Goal: Check status: Check status

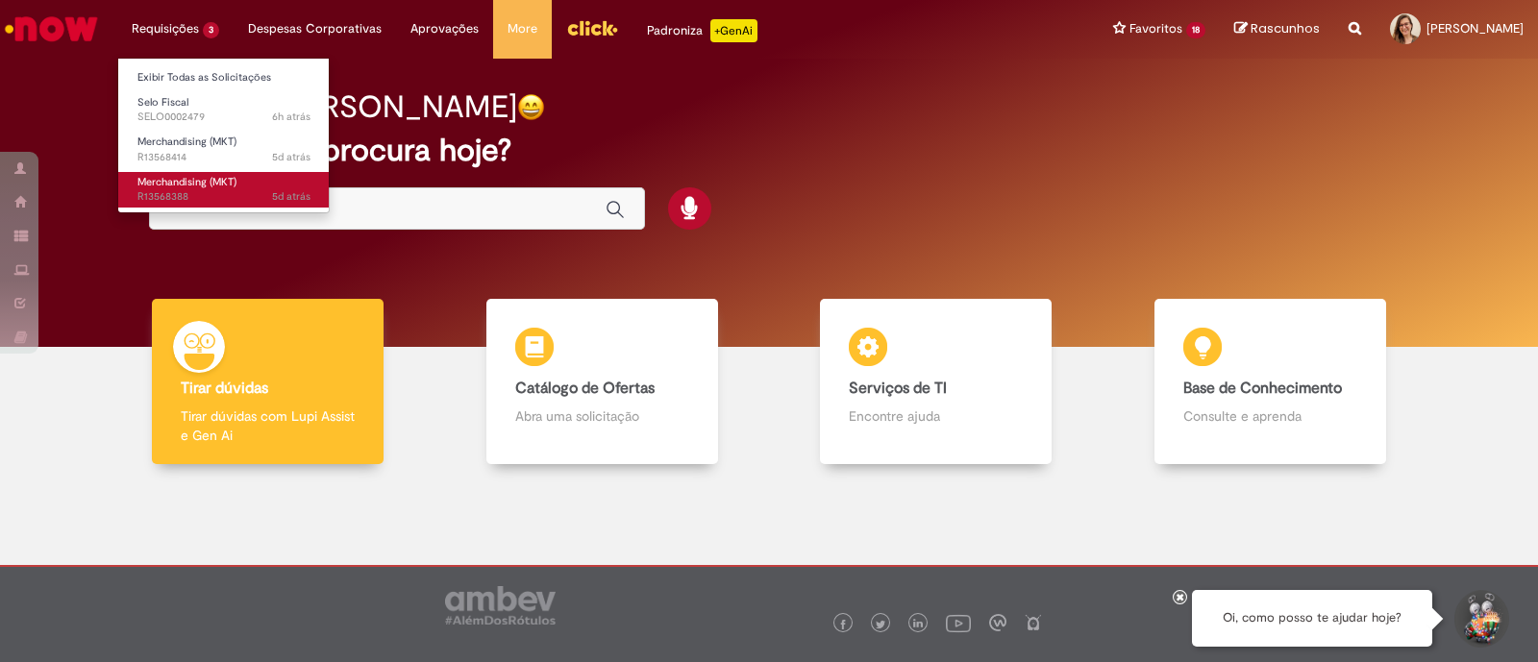
click at [226, 193] on span "5d atrás 5 dias atrás R13568388" at bounding box center [223, 196] width 173 height 15
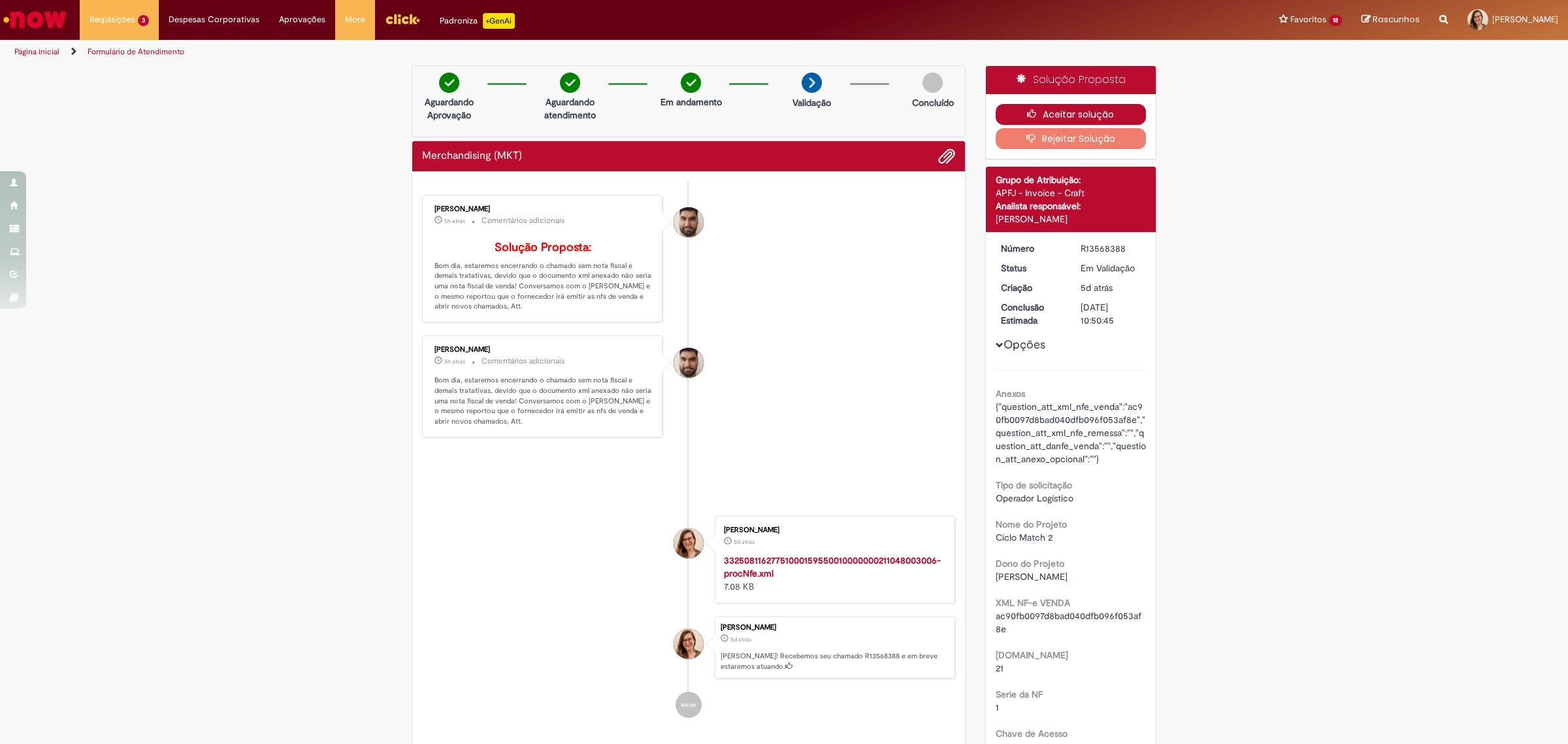
click at [1045, 116] on button "Aceitar solução" at bounding box center [1072, 114] width 151 height 21
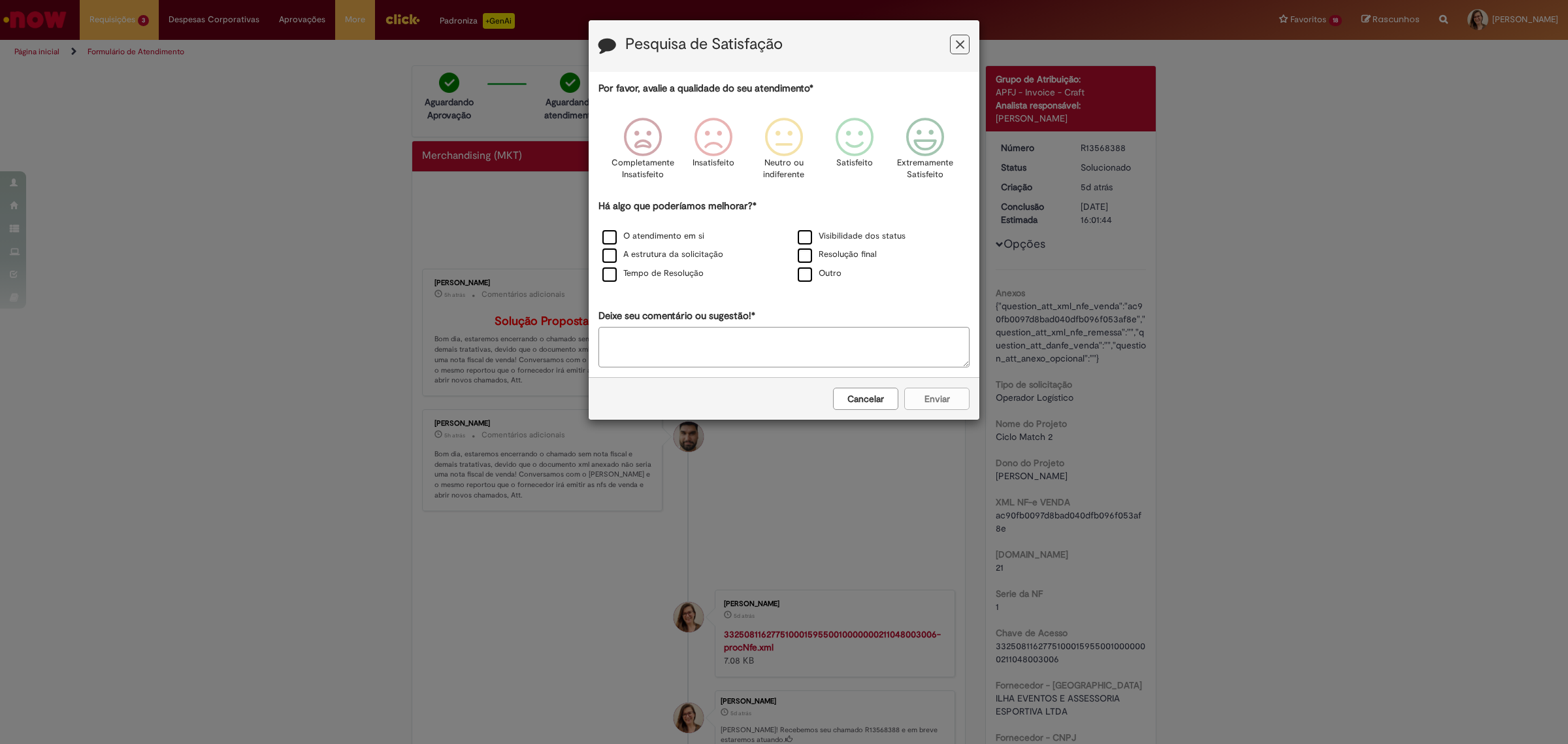
click at [954, 50] on button "Feedback" at bounding box center [959, 44] width 20 height 20
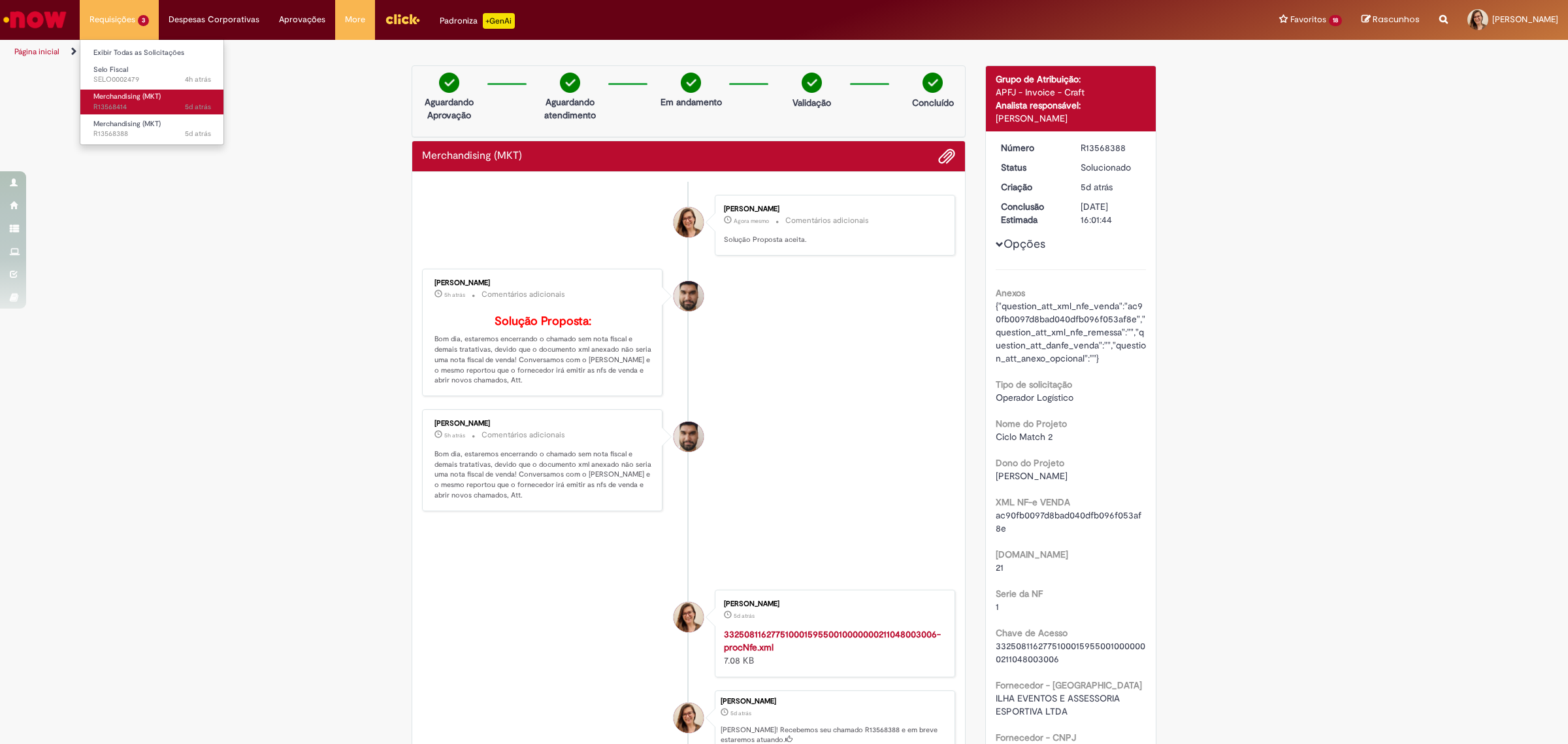
click at [160, 96] on span "Merchandising (MKT)" at bounding box center [126, 97] width 67 height 10
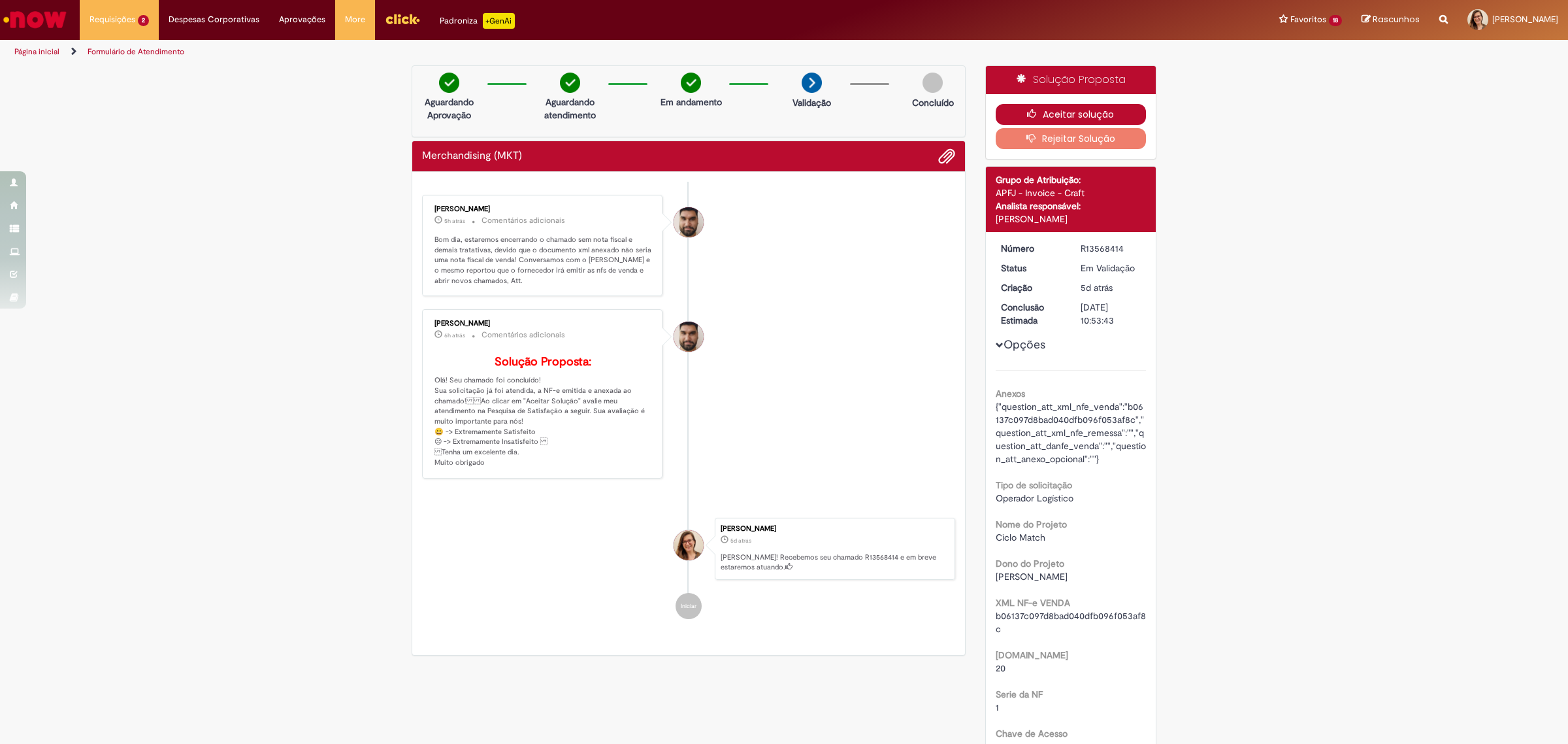
click at [1029, 112] on icon "button" at bounding box center [1035, 113] width 16 height 9
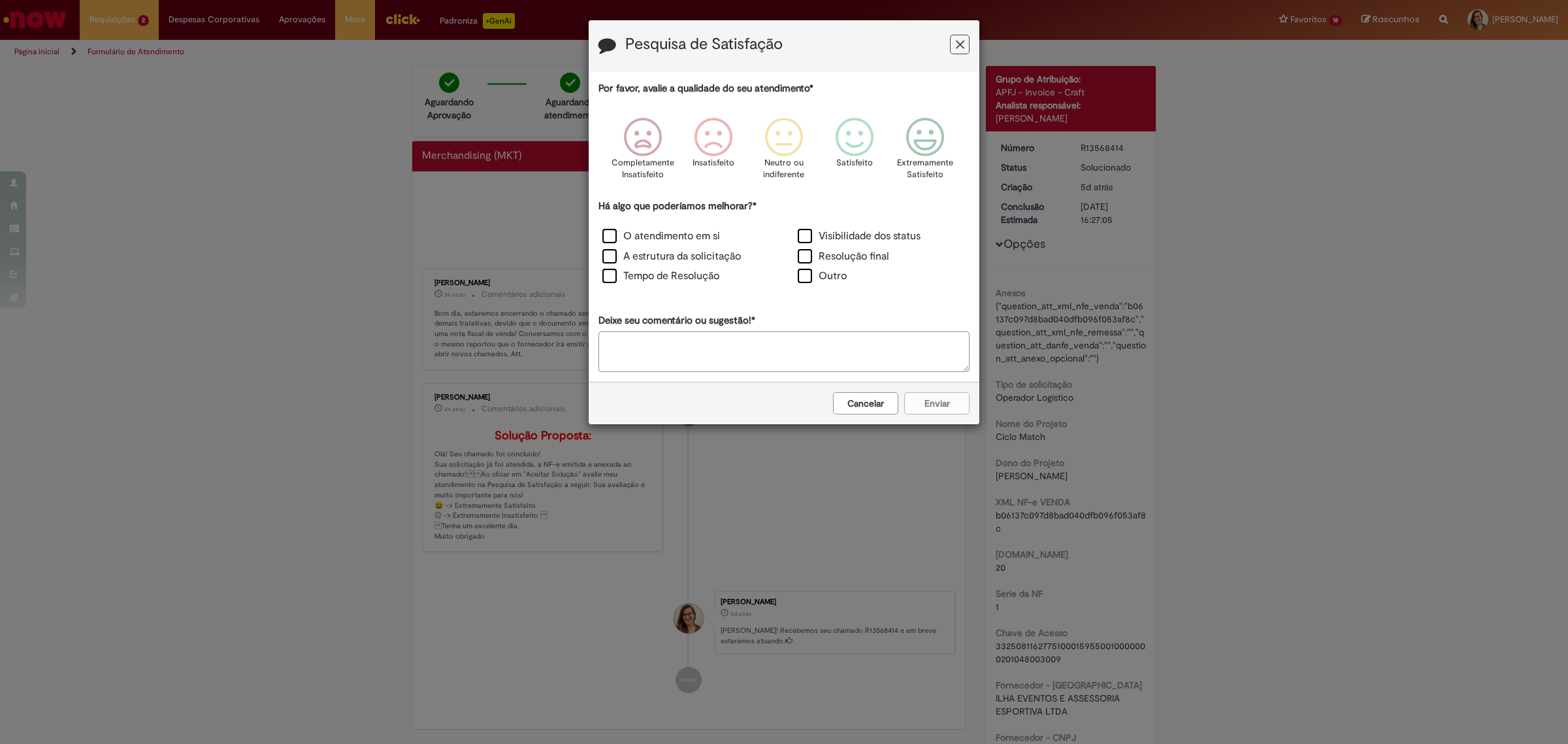
drag, startPoint x: 956, startPoint y: 37, endPoint x: 720, endPoint y: 62, distance: 237.3
click at [956, 38] on icon "Feedback" at bounding box center [960, 45] width 8 height 14
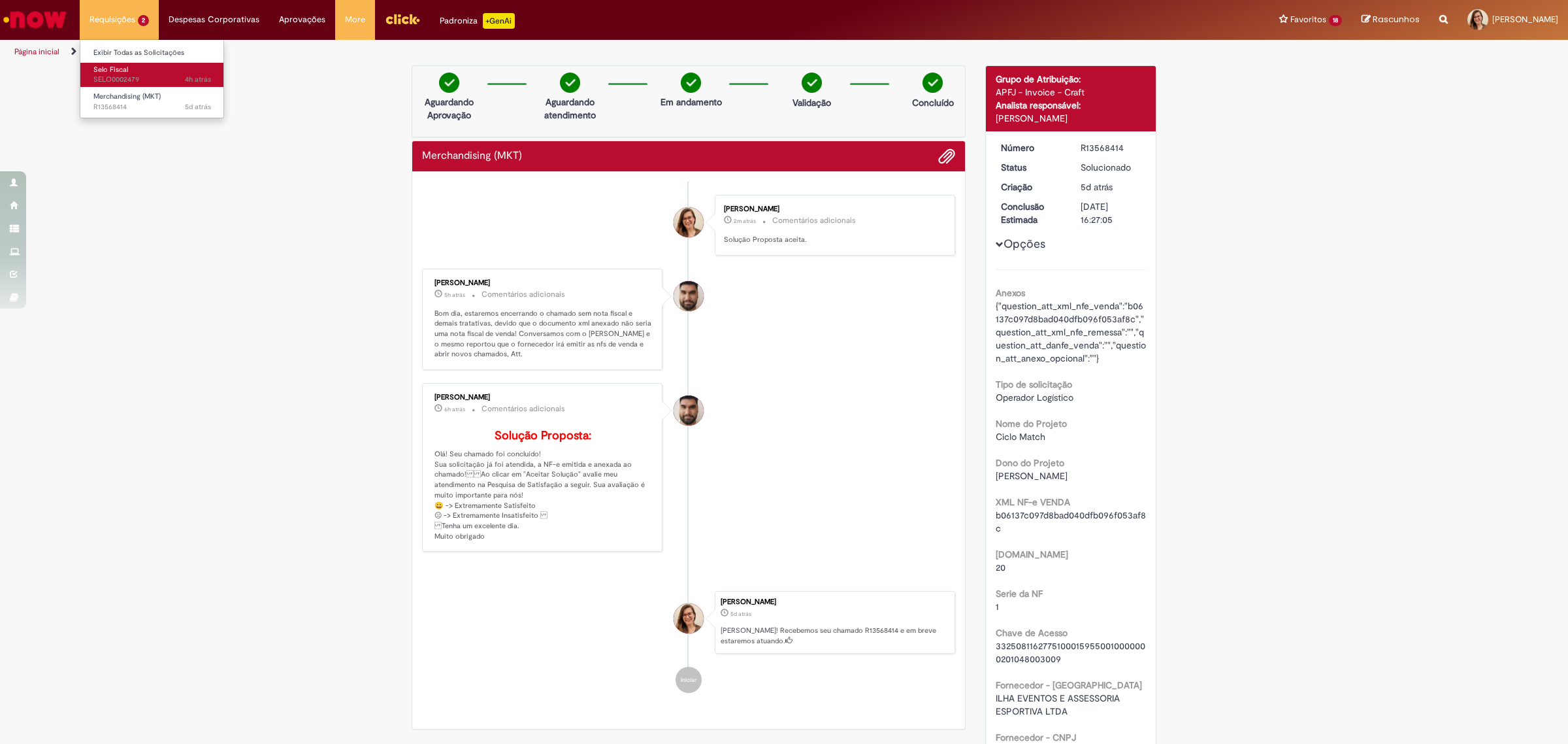
click at [122, 69] on span "Selo Fiscal" at bounding box center [110, 69] width 35 height 10
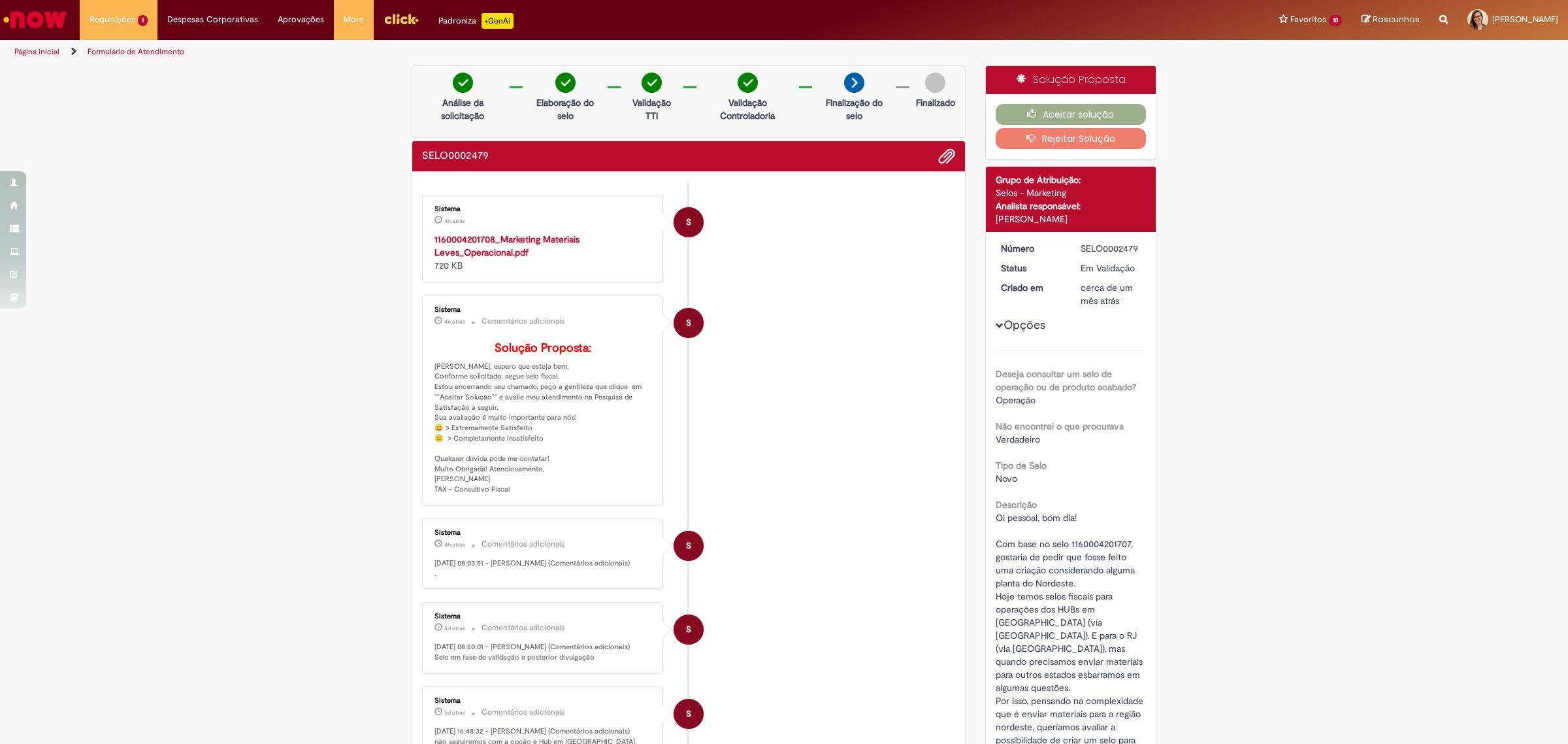
click at [504, 239] on strong "1160004201708_Marketing Materiais Leves_Operacional.pdf" at bounding box center [507, 246] width 145 height 25
click at [791, 301] on li "S Sistema 4h atrás 4 horas atrás Comentários adicionais Solução Proposta: Olá M…" at bounding box center [689, 400] width 533 height 209
drag, startPoint x: 510, startPoint y: 384, endPoint x: 553, endPoint y: 443, distance: 73.0
click at [553, 443] on p "Solução Proposta: Olá Mariana Monteiro Barduchi, espero que esteja bem. Conform…" at bounding box center [543, 418] width 218 height 153
click at [730, 387] on li "S Sistema 4h atrás 4 horas atrás Comentários adicionais Solução Proposta: Olá M…" at bounding box center [689, 400] width 533 height 209
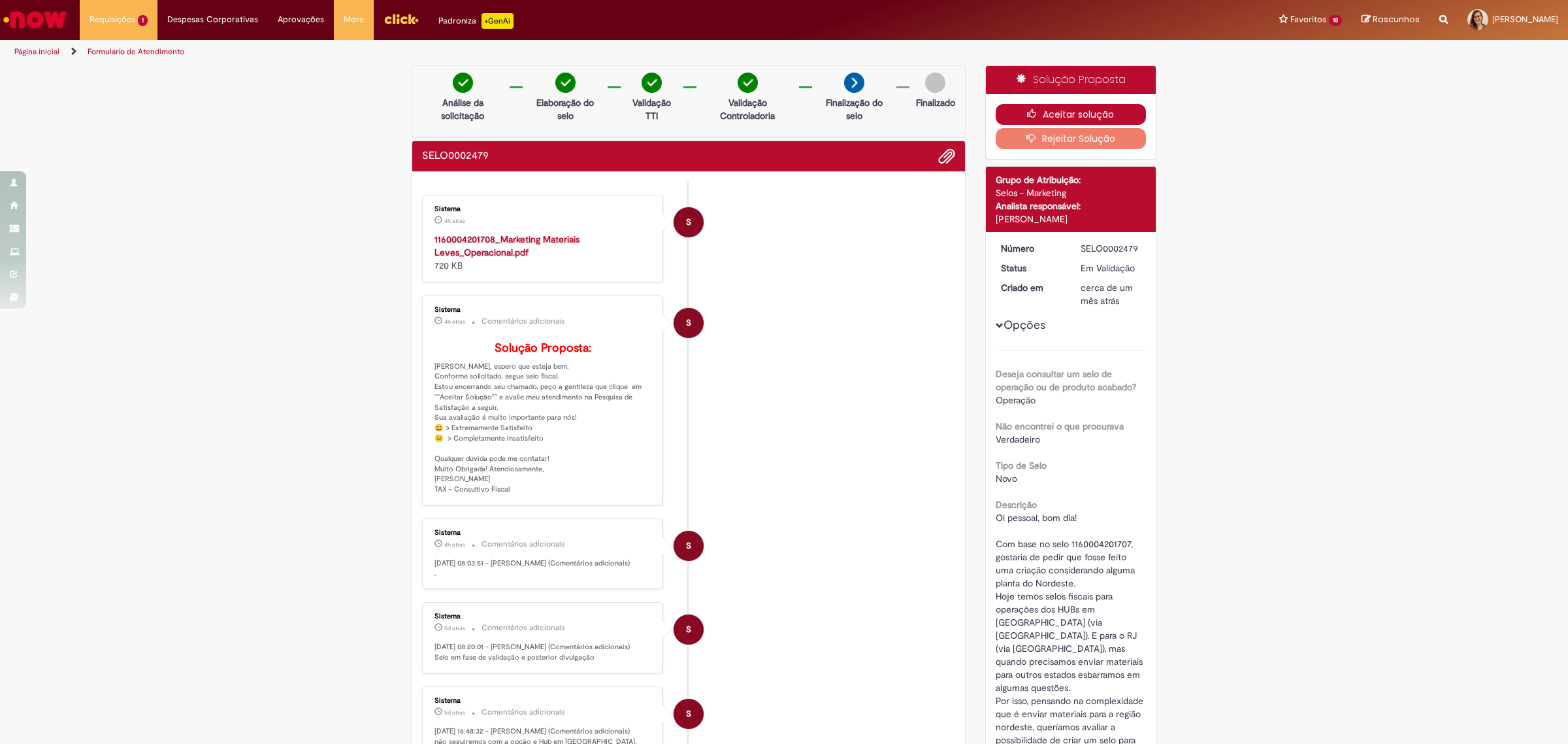
click at [1042, 112] on button "Aceitar solução" at bounding box center [1072, 114] width 151 height 21
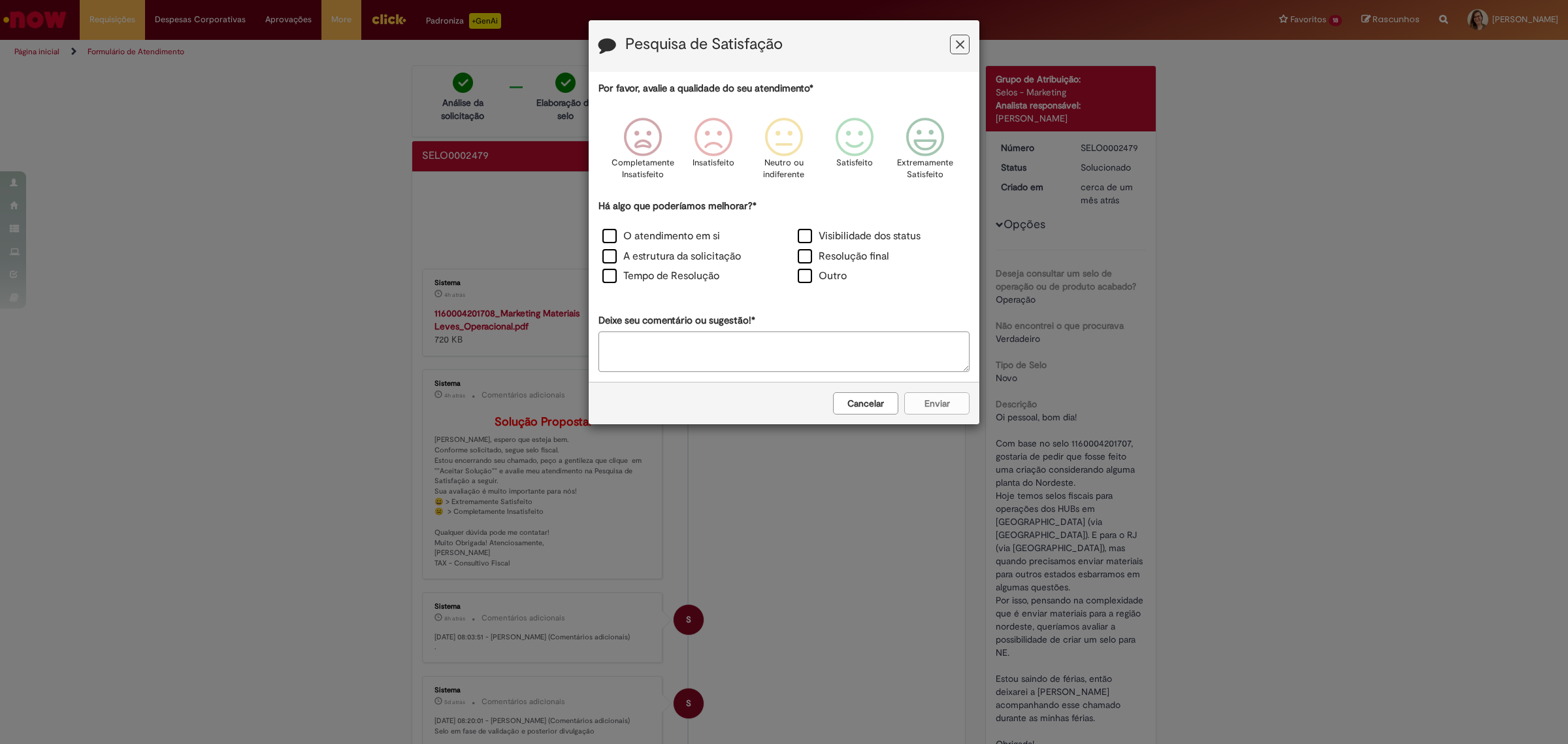
click at [959, 51] on button "Feedback" at bounding box center [959, 44] width 20 height 20
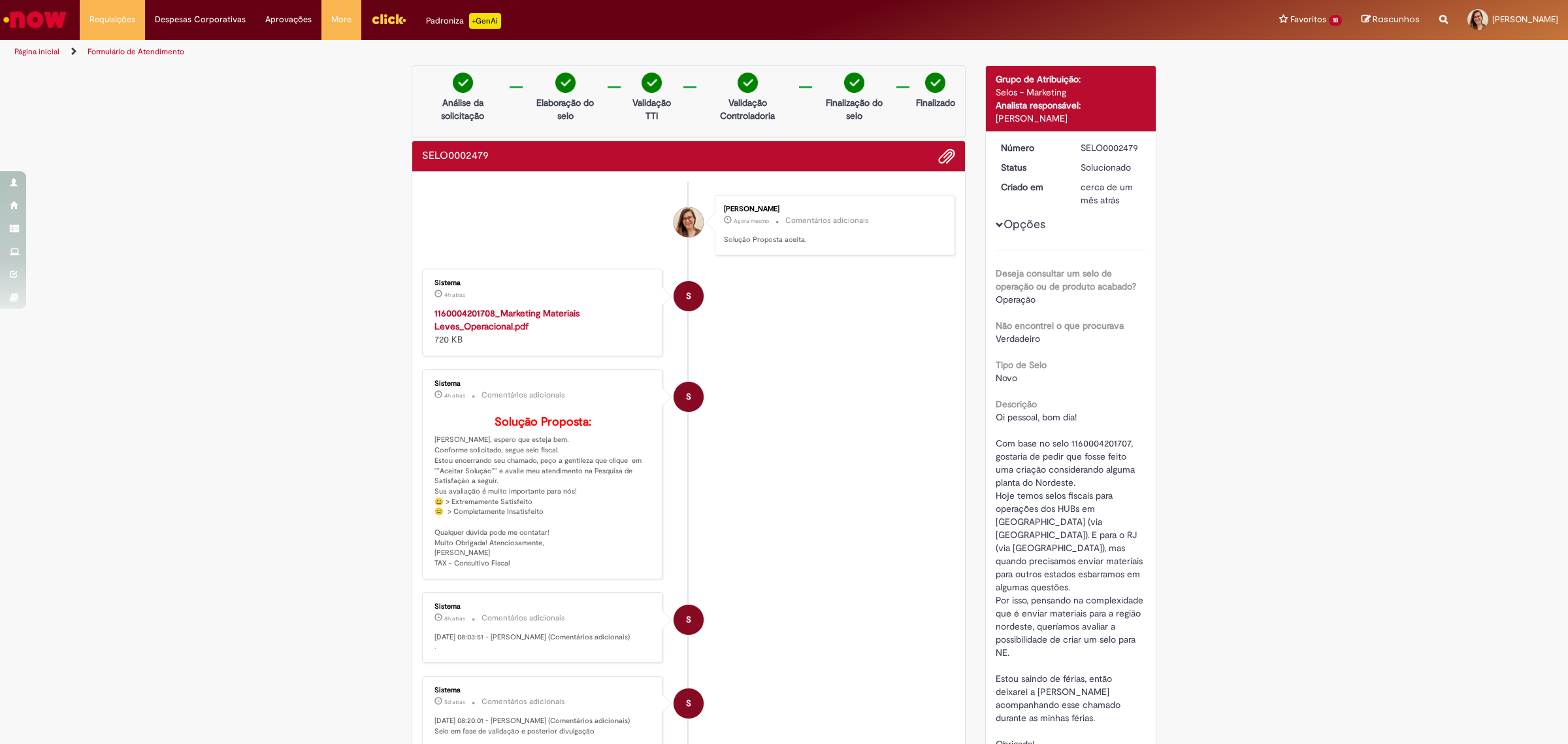
click at [40, 12] on img "Ir para a Homepage" at bounding box center [35, 20] width 67 height 26
